Goal: Ask a question

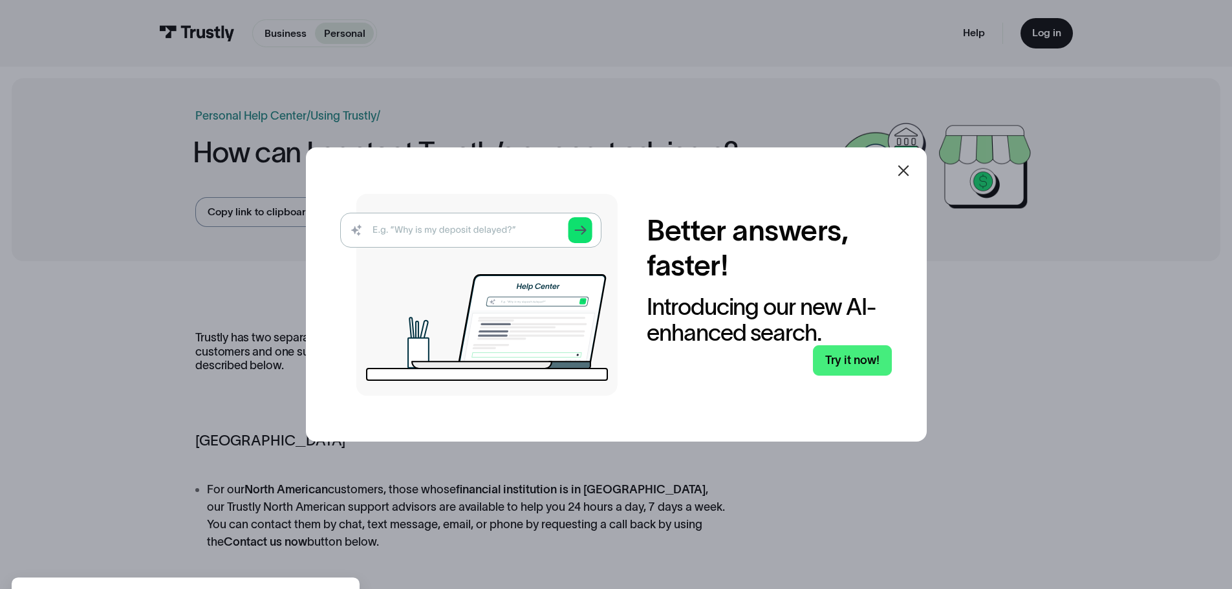
click at [919, 171] on div at bounding box center [903, 170] width 31 height 31
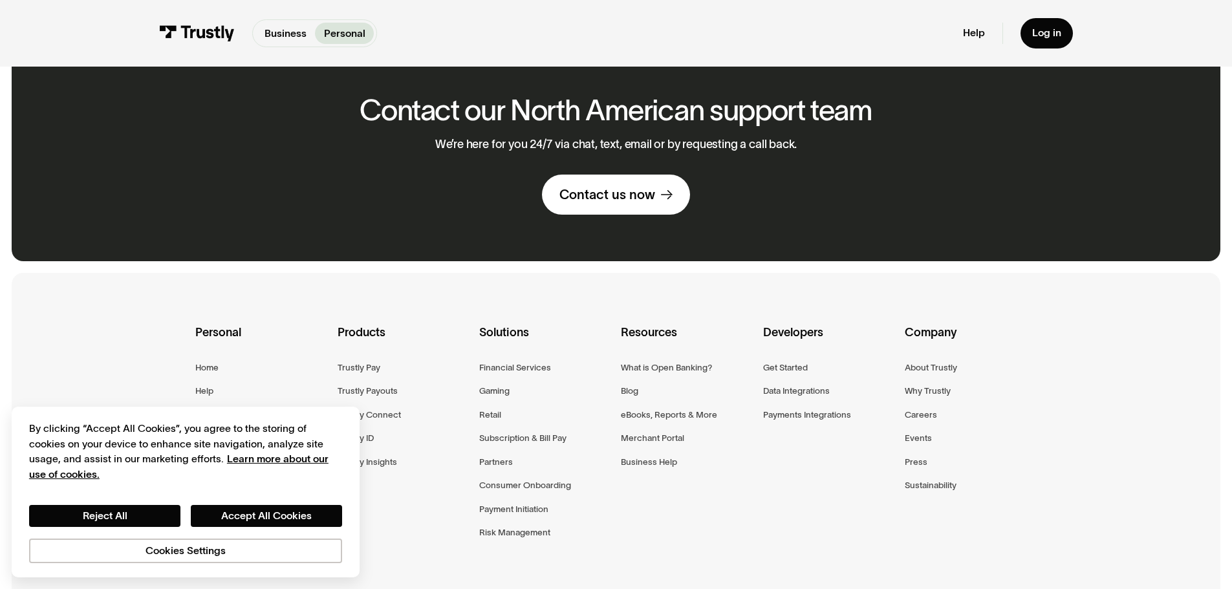
scroll to position [881, 0]
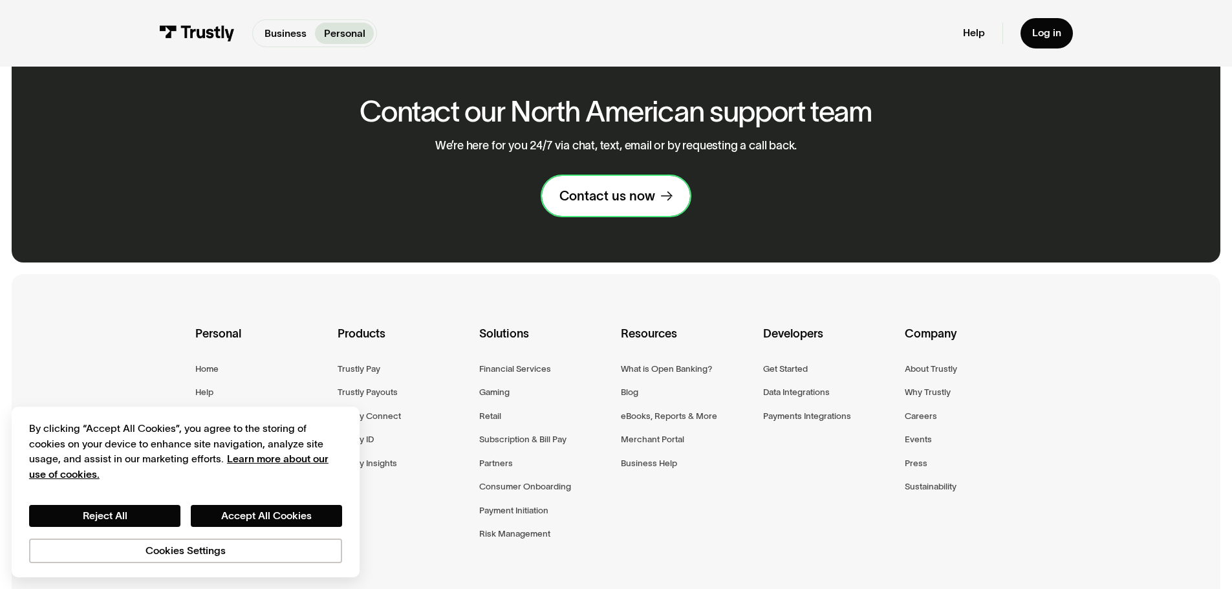
click at [634, 188] on div "Contact us now" at bounding box center [607, 195] width 96 height 17
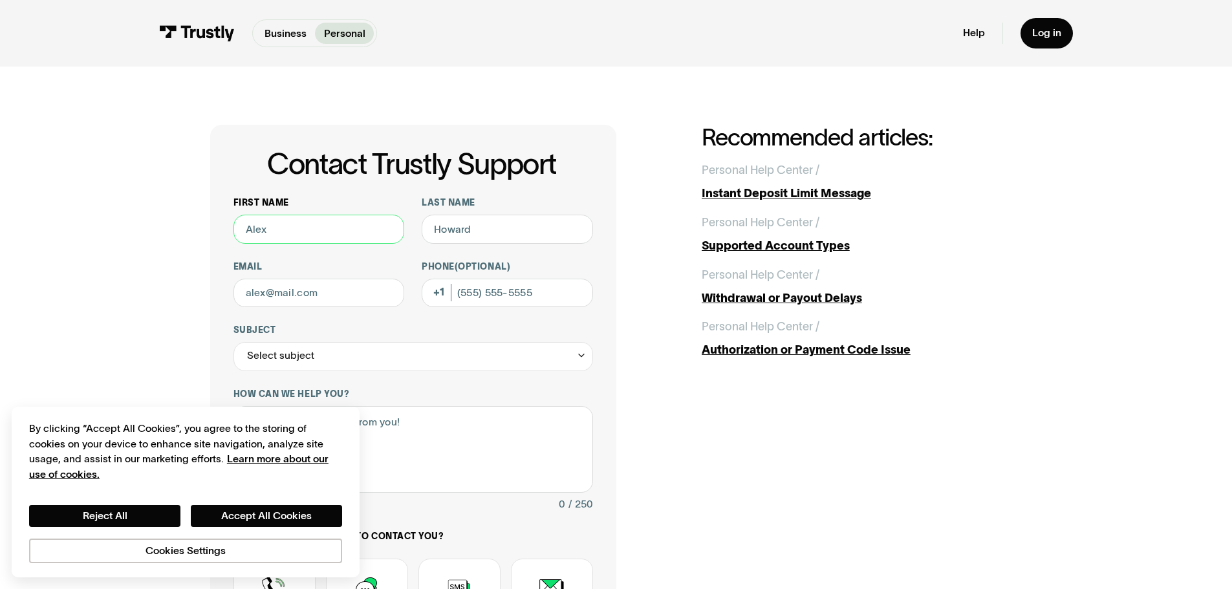
click at [342, 231] on input "First name" at bounding box center [318, 229] width 171 height 29
type input "Yale"
click at [458, 227] on input "Last name" at bounding box center [507, 229] width 171 height 29
type input "[PERSON_NAME]"
click at [230, 508] on button "Accept All Cookies" at bounding box center [266, 516] width 151 height 22
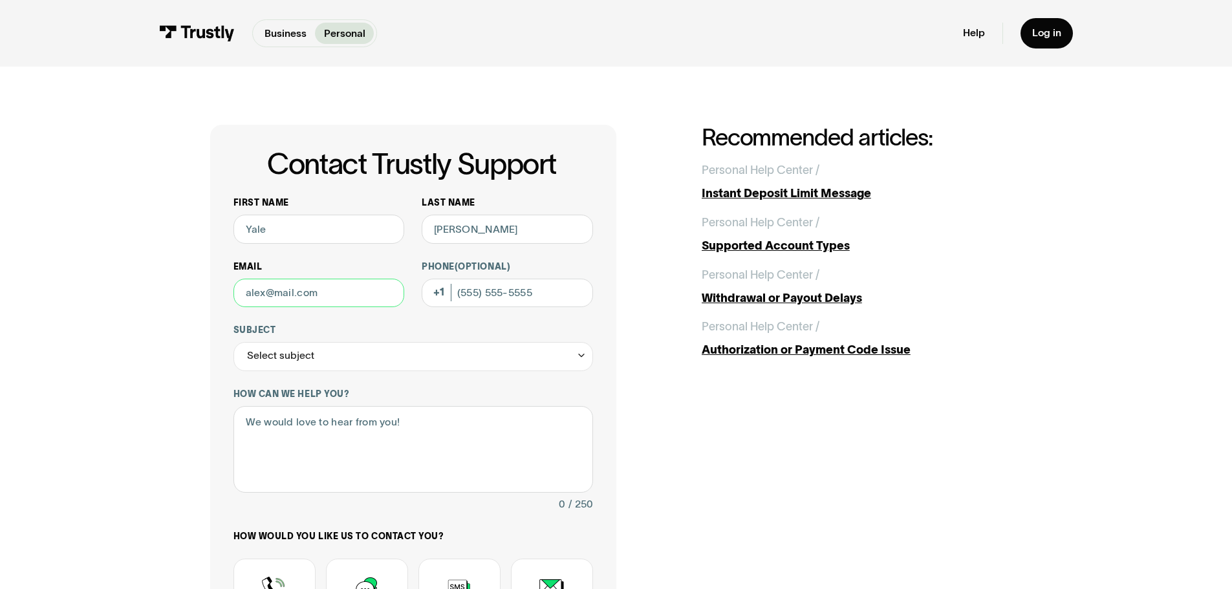
click at [315, 296] on input "Email" at bounding box center [318, 293] width 171 height 29
type input "[EMAIL_ADDRESS][DOMAIN_NAME]"
click at [495, 290] on input "Phone (Optional)" at bounding box center [507, 293] width 171 height 29
type input "[PHONE_NUMBER]"
click at [453, 363] on div "Select subject" at bounding box center [412, 356] width 359 height 29
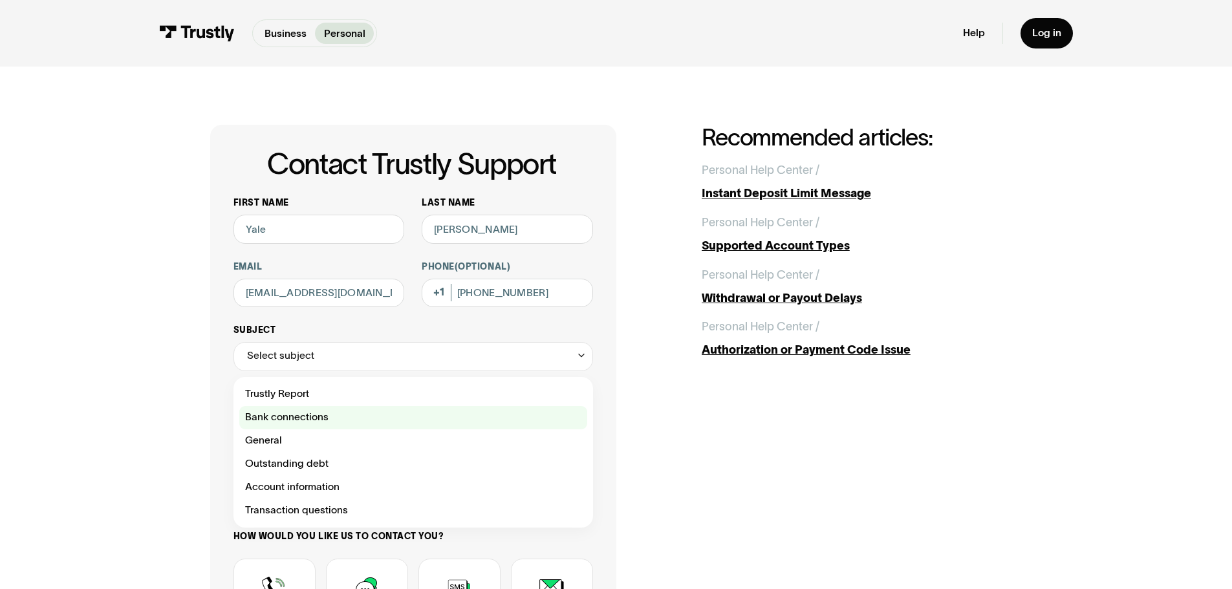
click at [368, 426] on div "Contact Trustly Support" at bounding box center [413, 417] width 348 height 23
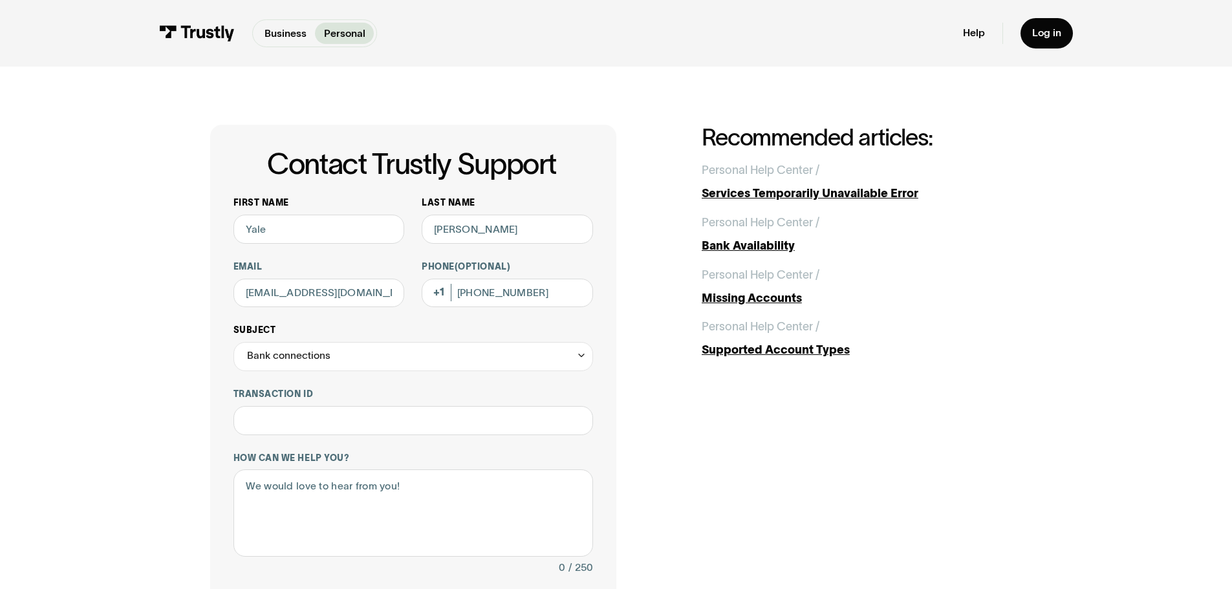
click at [480, 365] on div "Bank connections" at bounding box center [412, 356] width 359 height 29
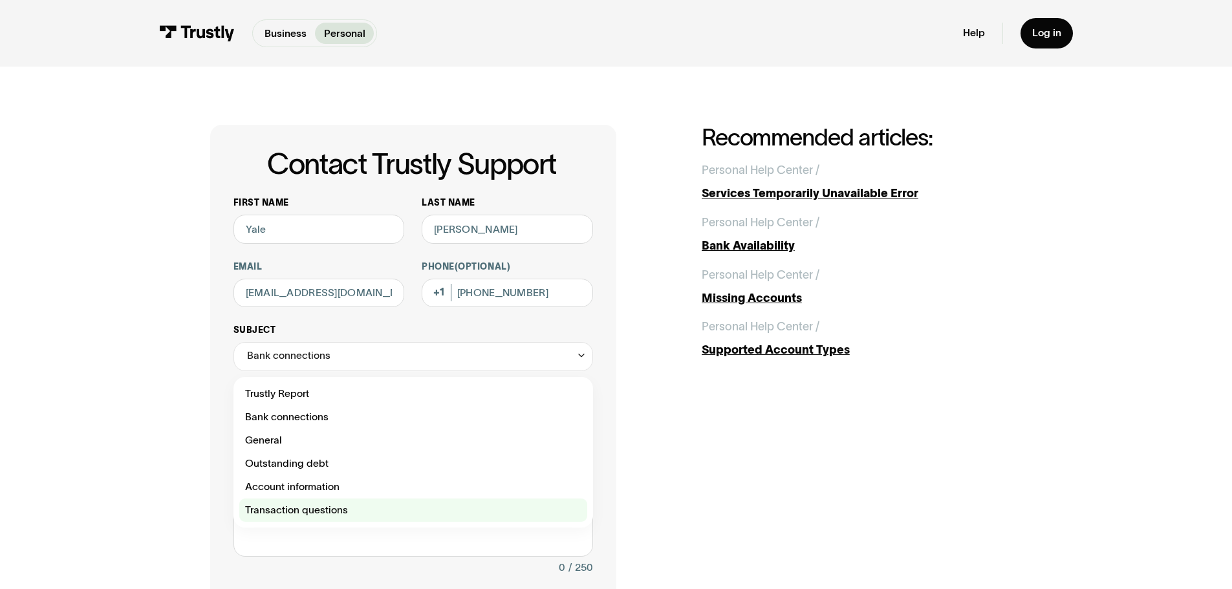
click at [378, 508] on div "Contact Trustly Support" at bounding box center [413, 509] width 348 height 23
type input "**********"
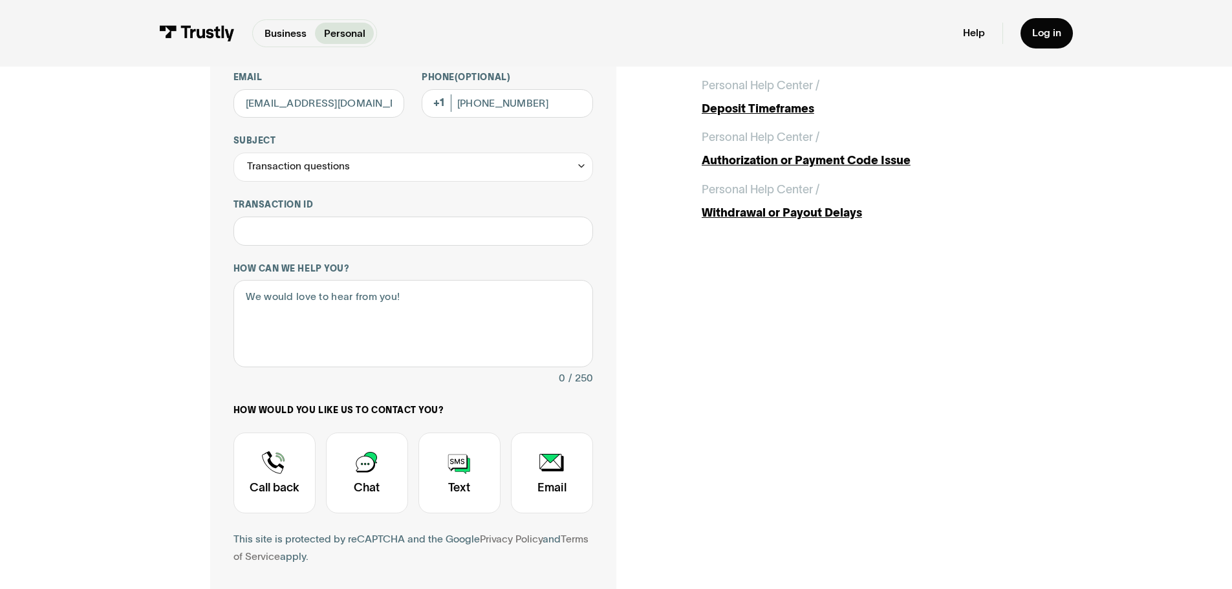
scroll to position [194, 0]
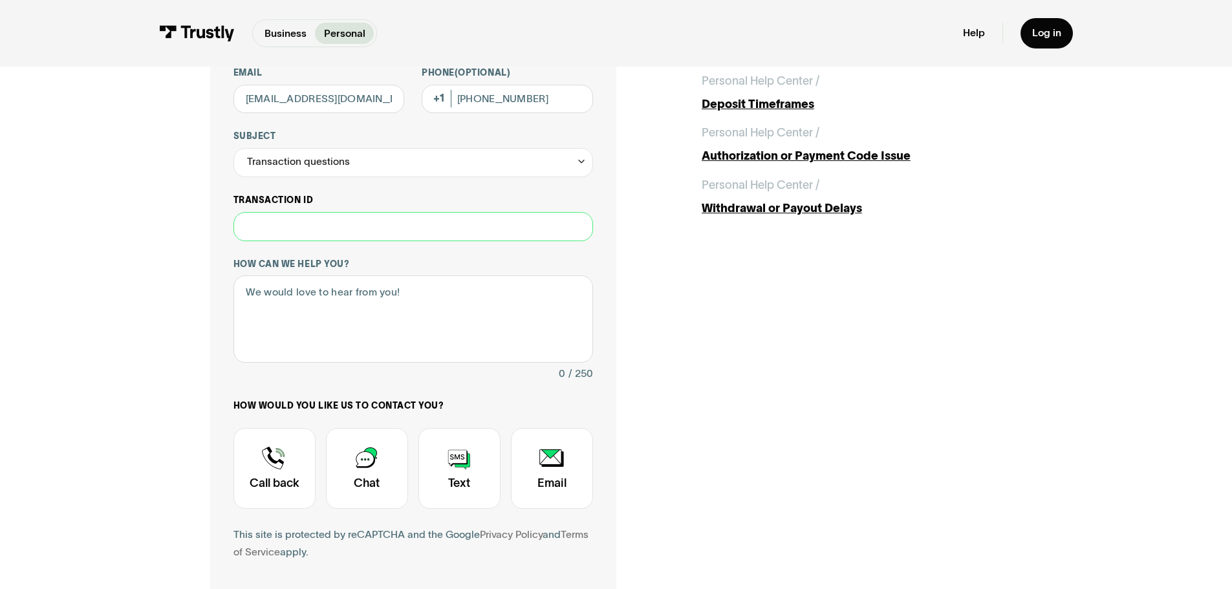
click at [434, 228] on input "Transaction ID" at bounding box center [412, 226] width 359 height 29
click at [776, 154] on div "Authorization or Payment Code Issue" at bounding box center [861, 155] width 321 height 17
